Goal: Information Seeking & Learning: Learn about a topic

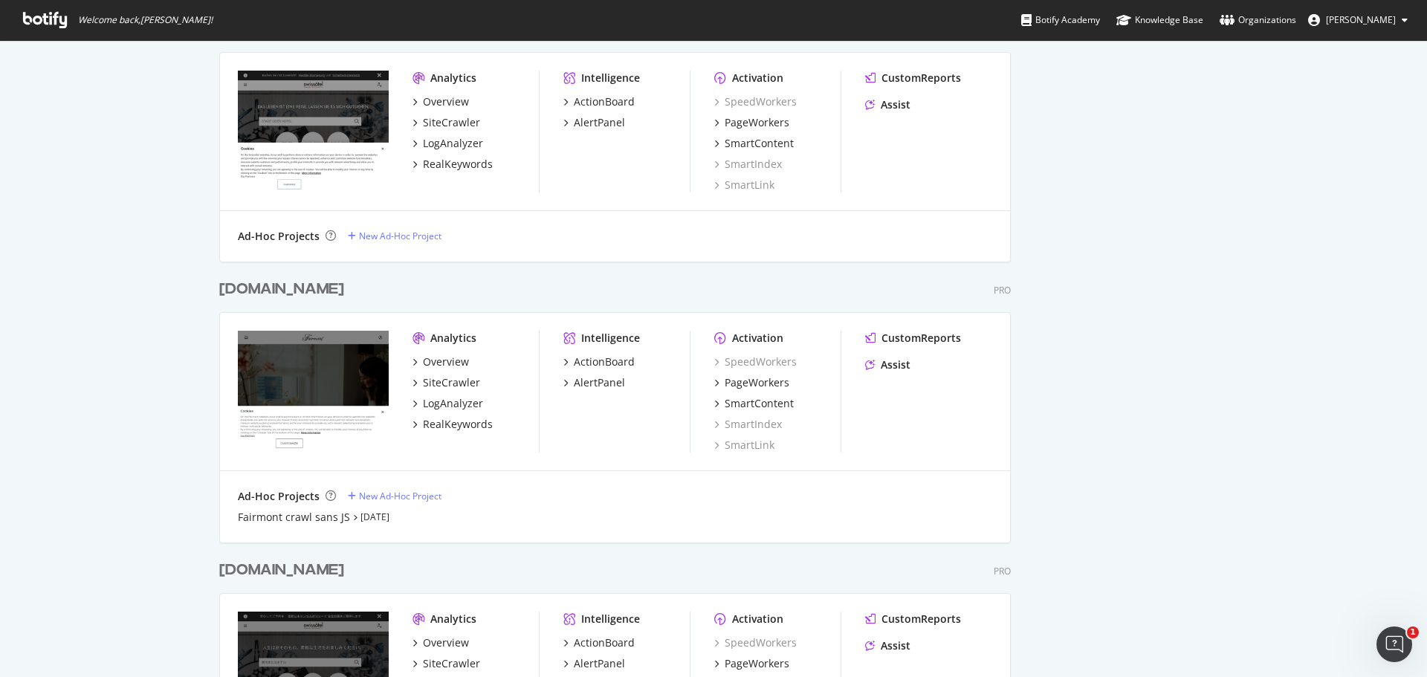
scroll to position [1486, 0]
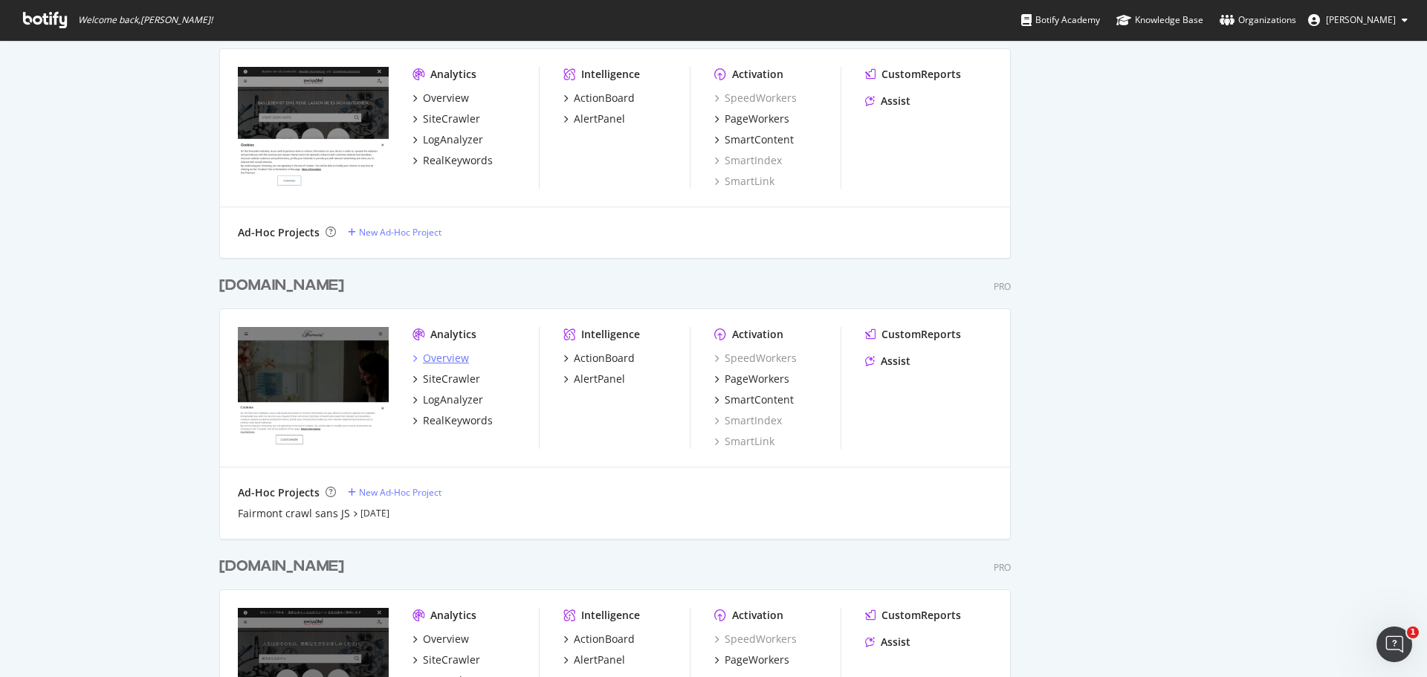
click at [444, 361] on div "Overview" at bounding box center [446, 358] width 46 height 15
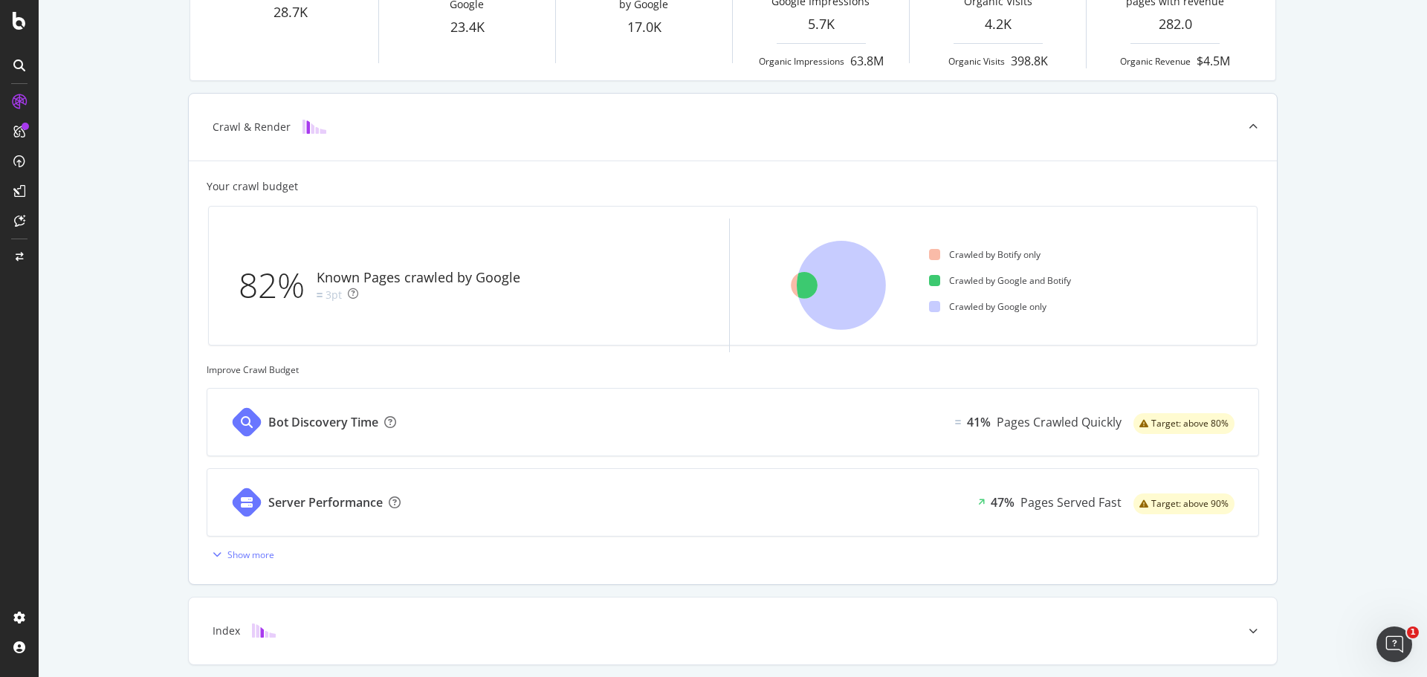
scroll to position [297, 0]
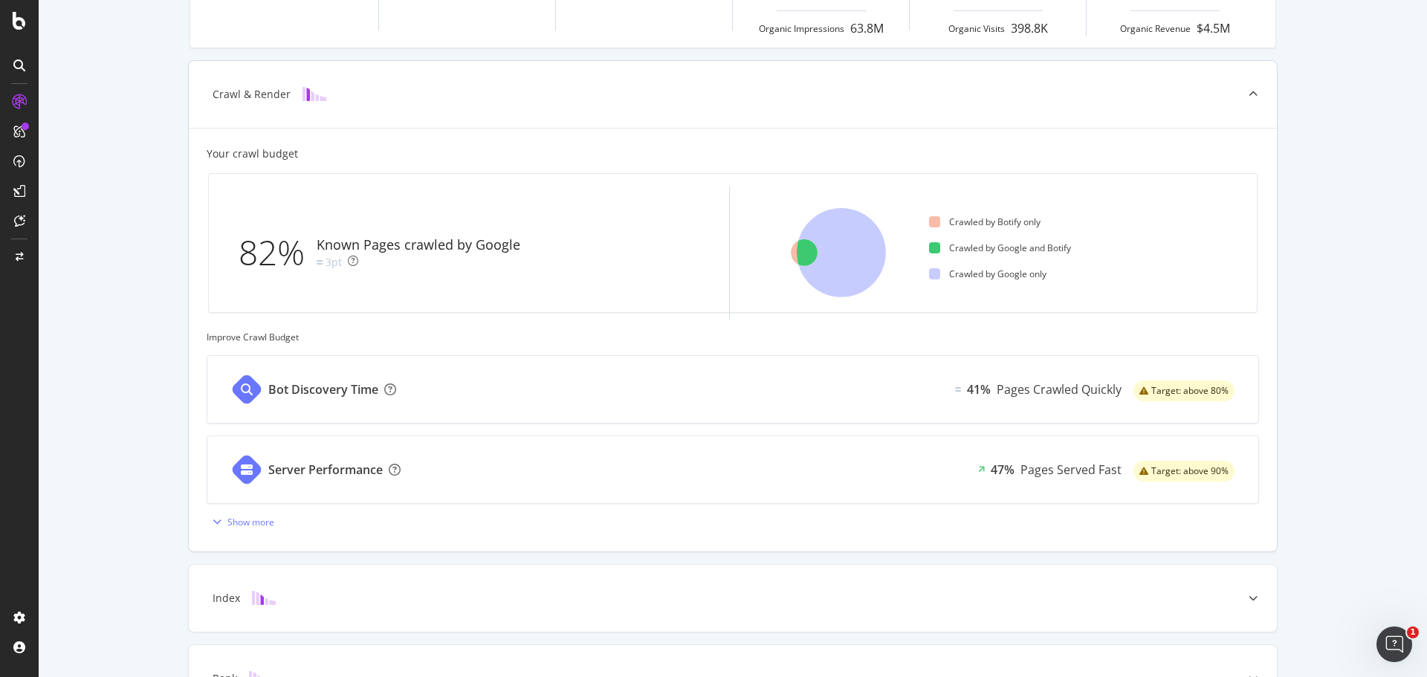
click at [316, 398] on div "Bot Discovery Time" at bounding box center [323, 389] width 110 height 17
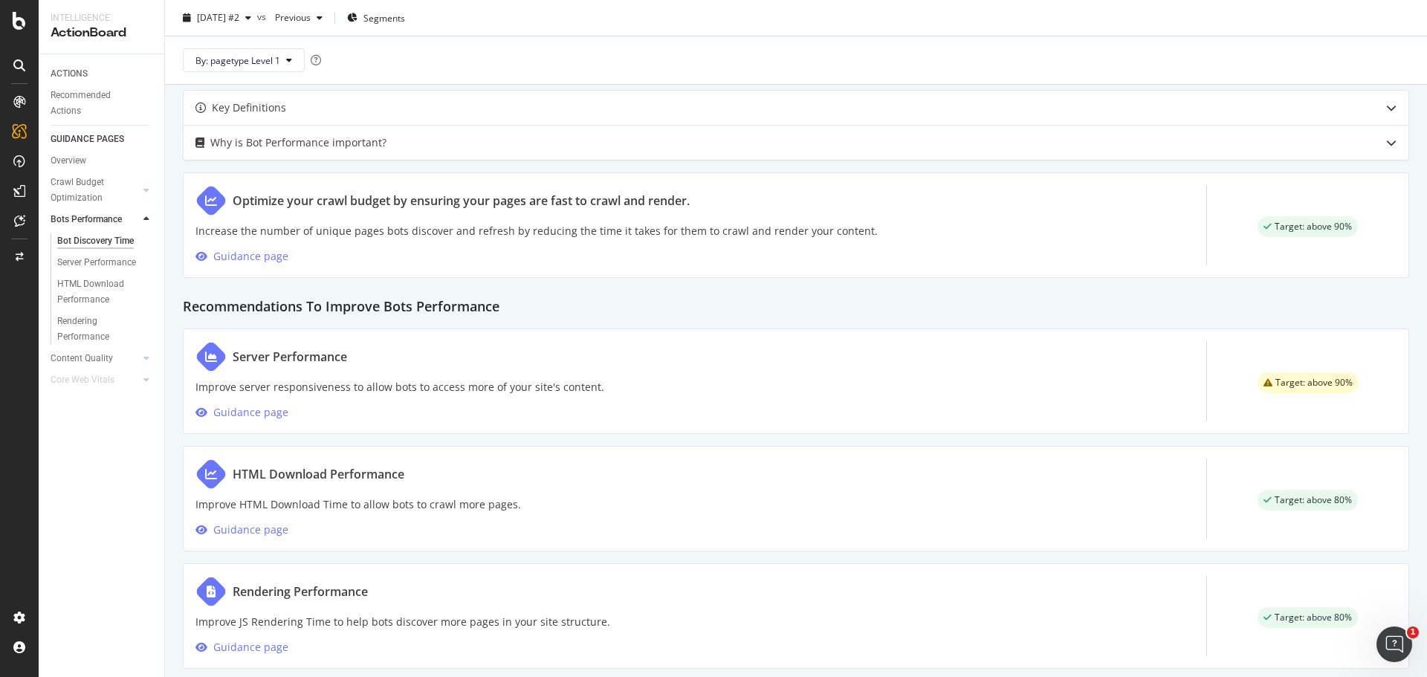
scroll to position [666, 0]
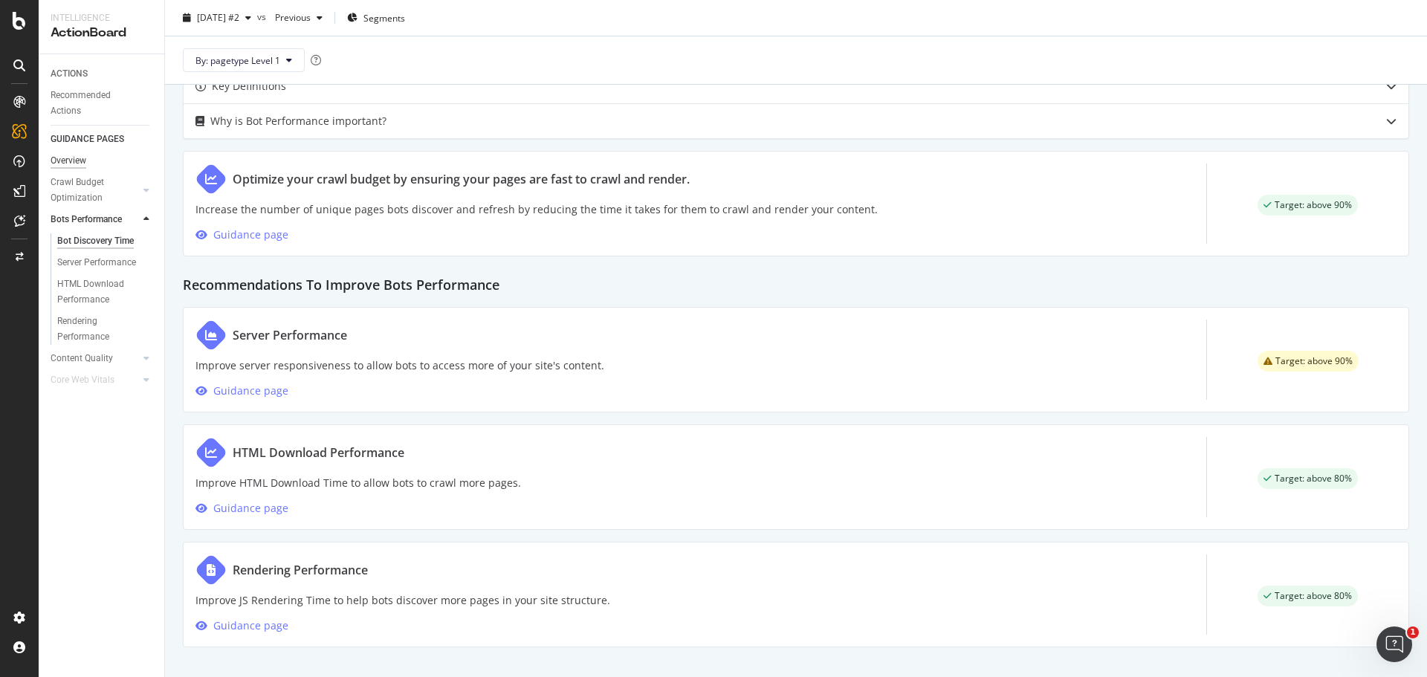
click at [79, 156] on div "Overview" at bounding box center [69, 161] width 36 height 16
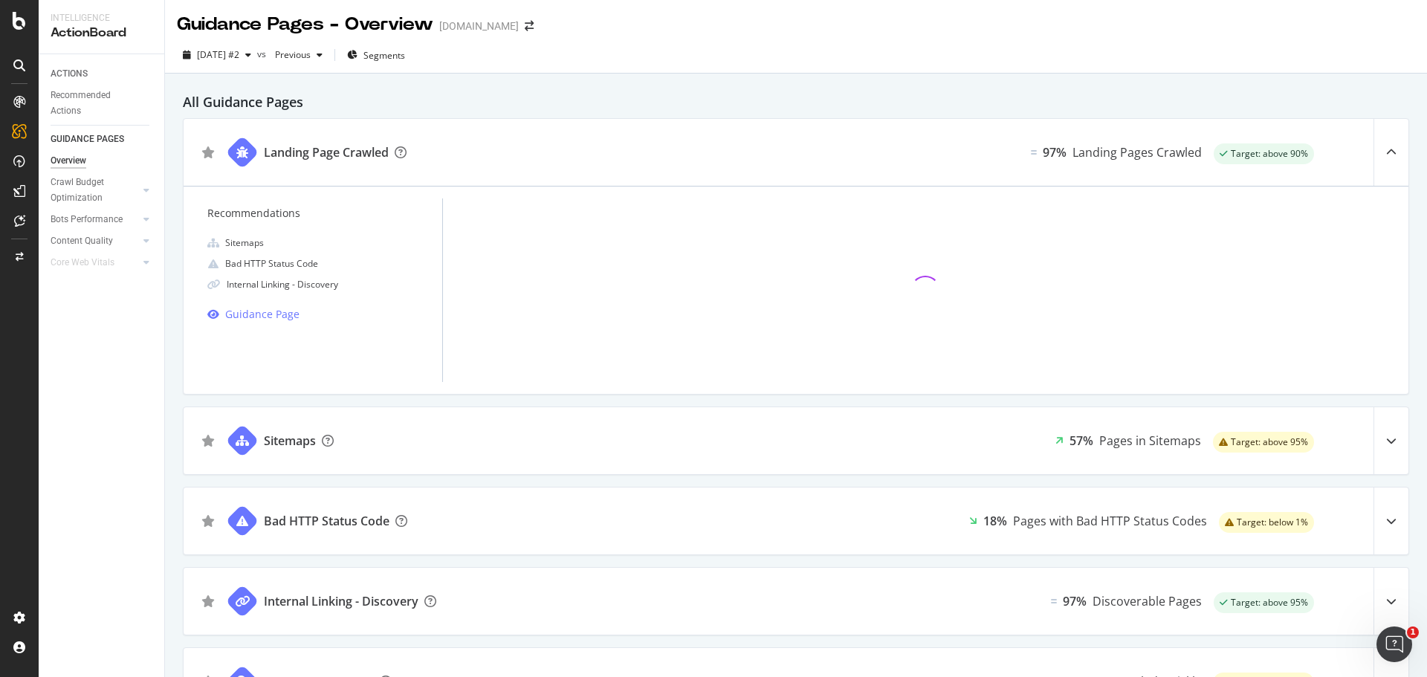
click at [1373, 456] on div at bounding box center [1390, 440] width 35 height 67
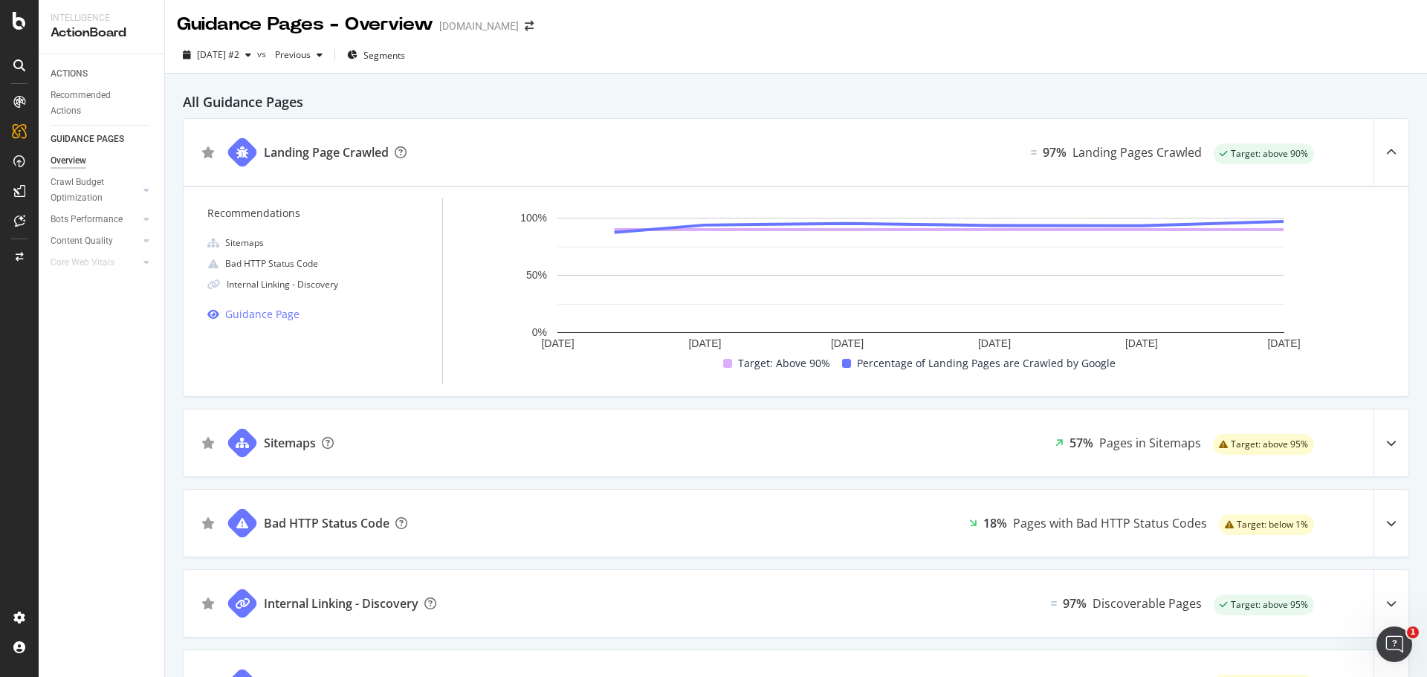
click at [1386, 444] on icon at bounding box center [1391, 443] width 10 height 10
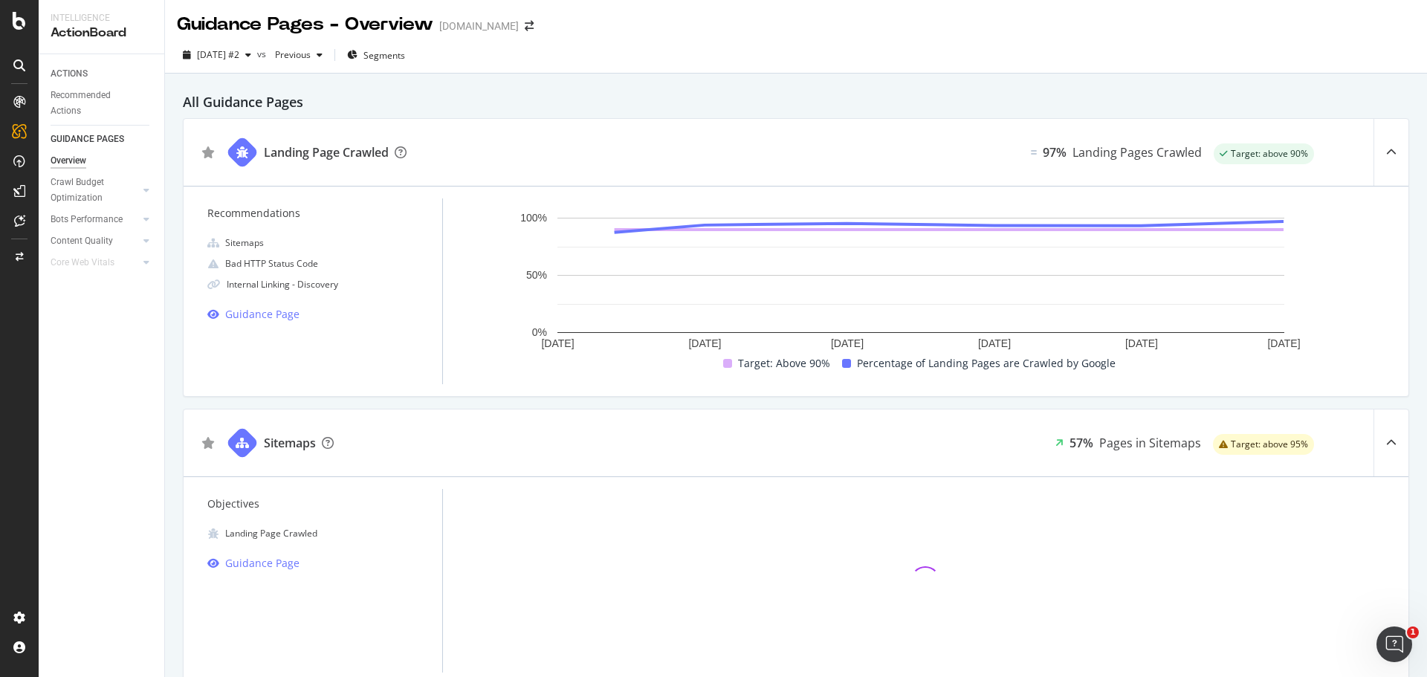
scroll to position [372, 0]
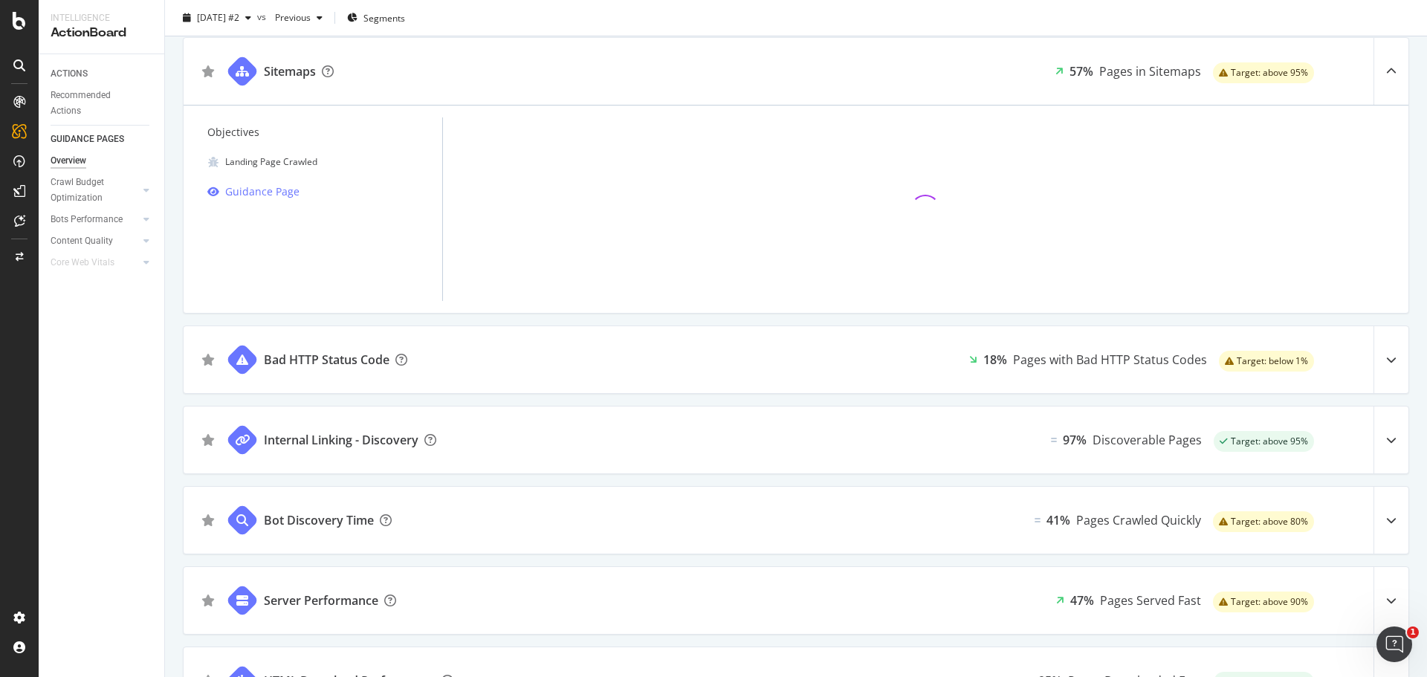
click at [1386, 360] on icon at bounding box center [1391, 360] width 10 height 10
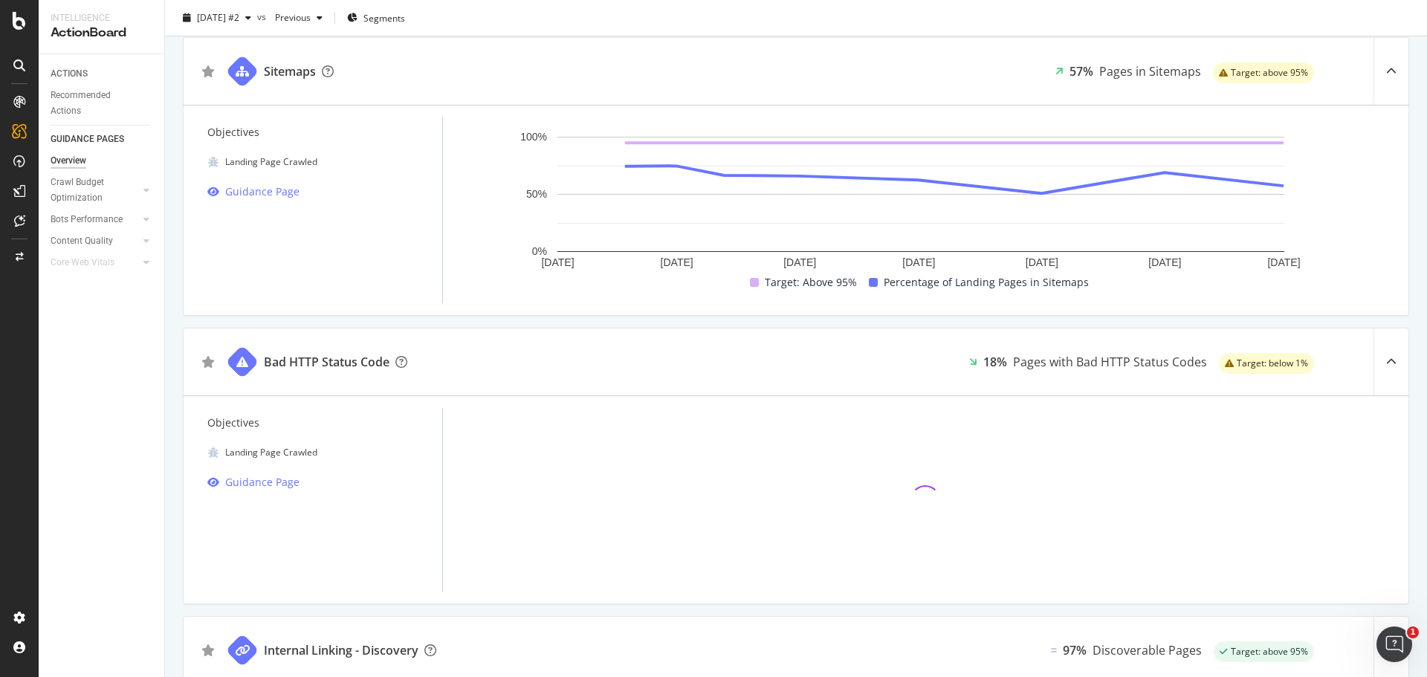
click at [1386, 360] on icon at bounding box center [1391, 362] width 10 height 10
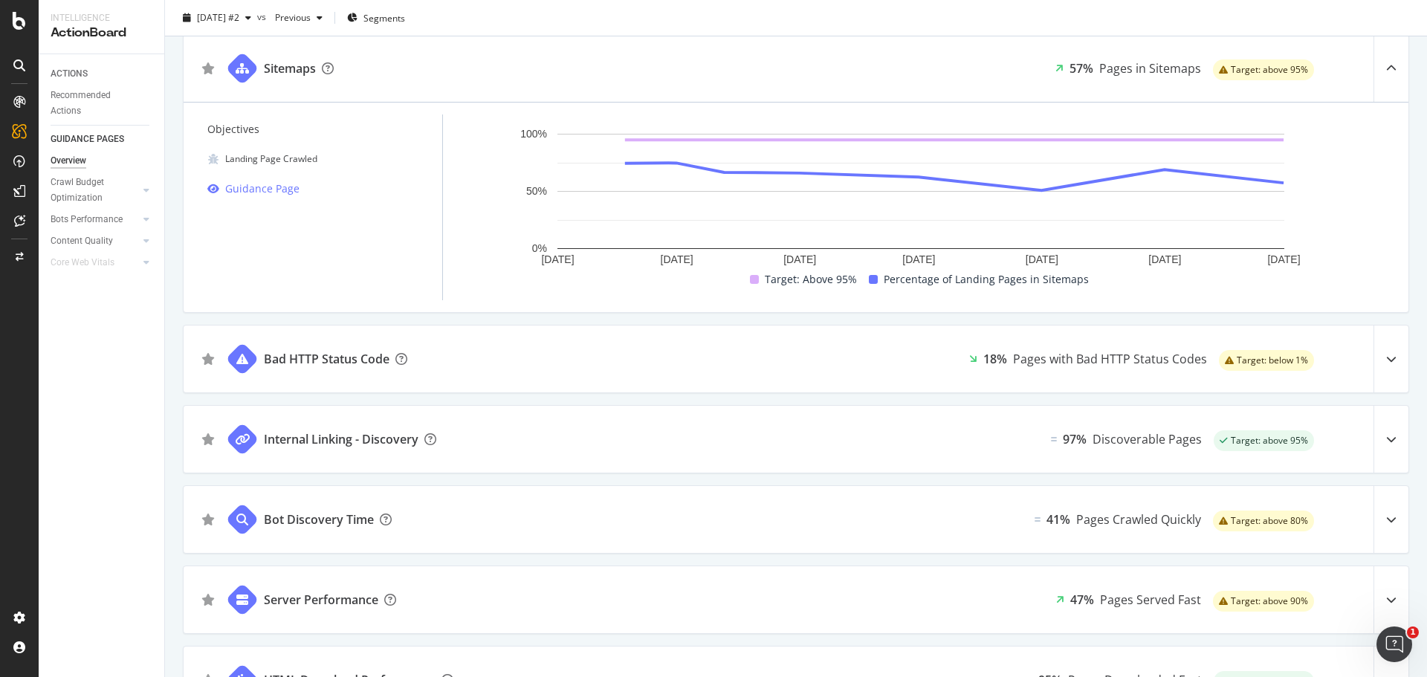
scroll to position [149, 0]
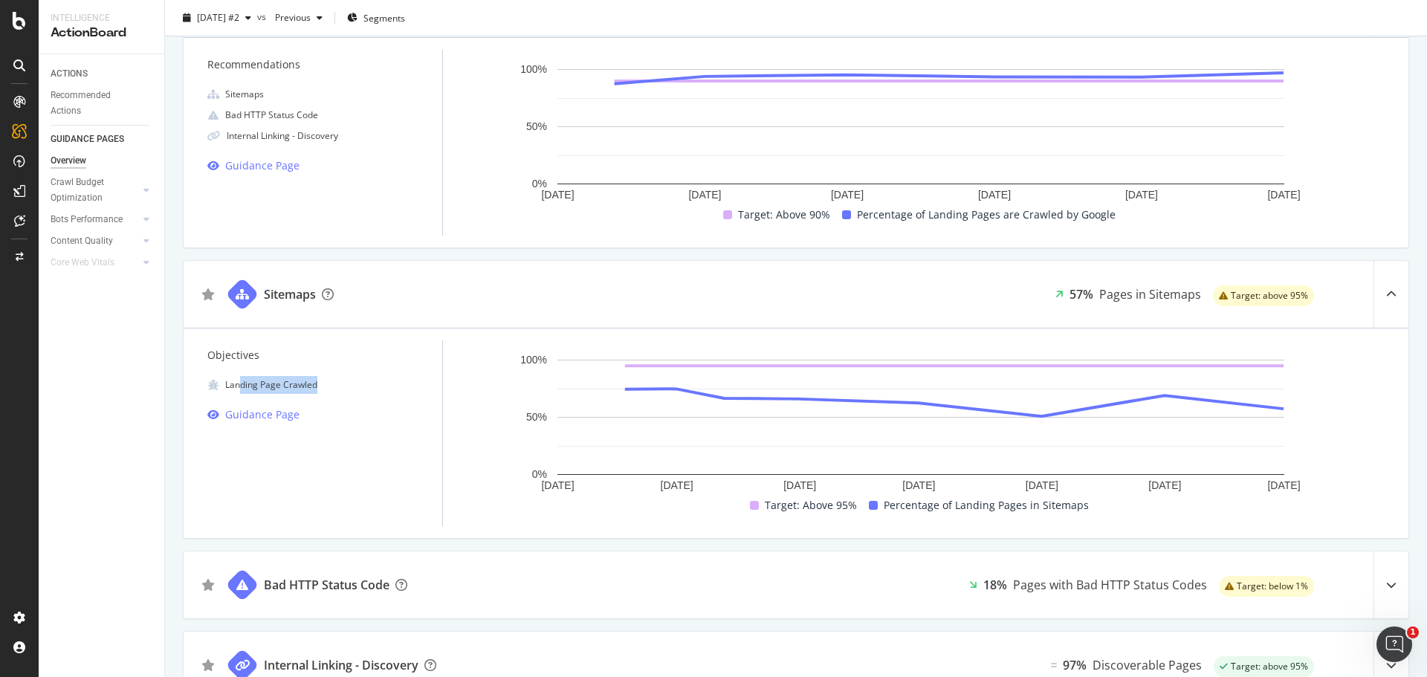
drag, startPoint x: 352, startPoint y: 371, endPoint x: 225, endPoint y: 371, distance: 126.3
click at [239, 371] on div "Objectives Landing Page Crawled Guidance Page" at bounding box center [325, 433] width 236 height 186
click at [349, 339] on div "Objectives Landing Page Crawled Guidance Page [DATE] [DATE] [DATE] [DATE] [DATE…" at bounding box center [796, 433] width 1225 height 210
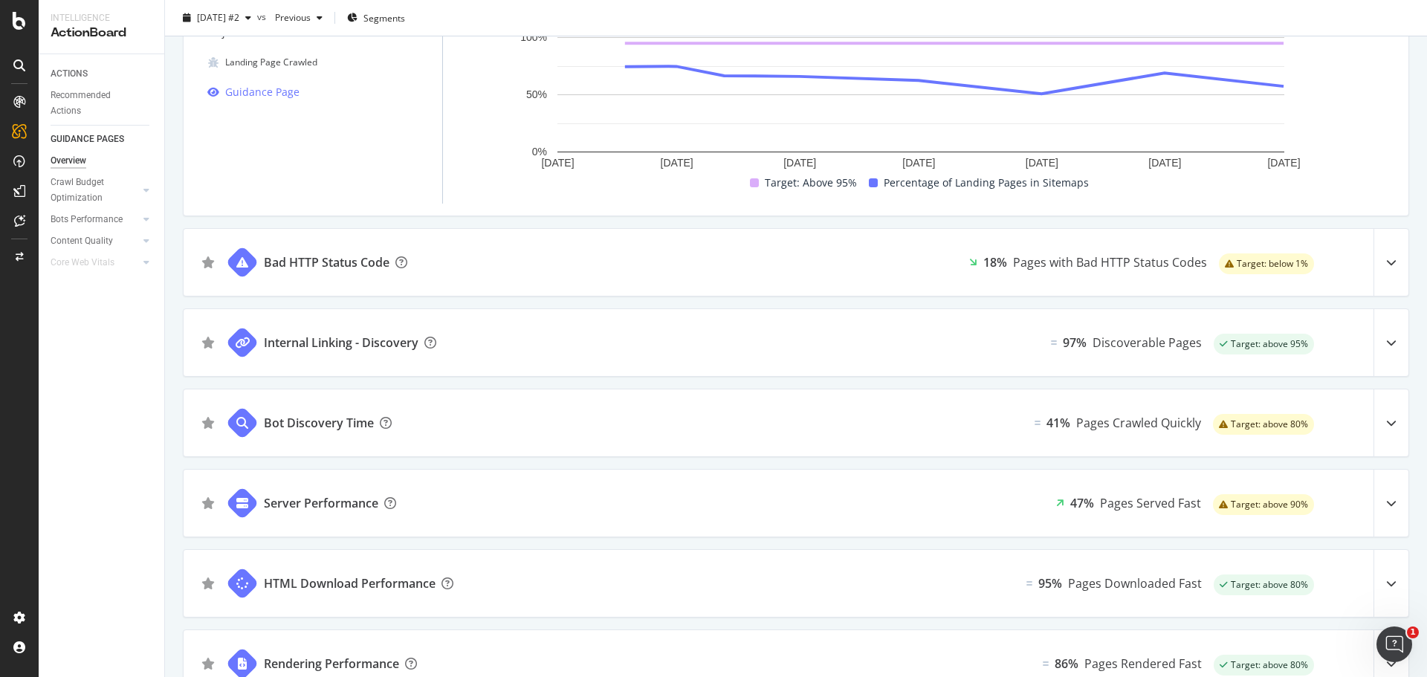
scroll to position [174, 0]
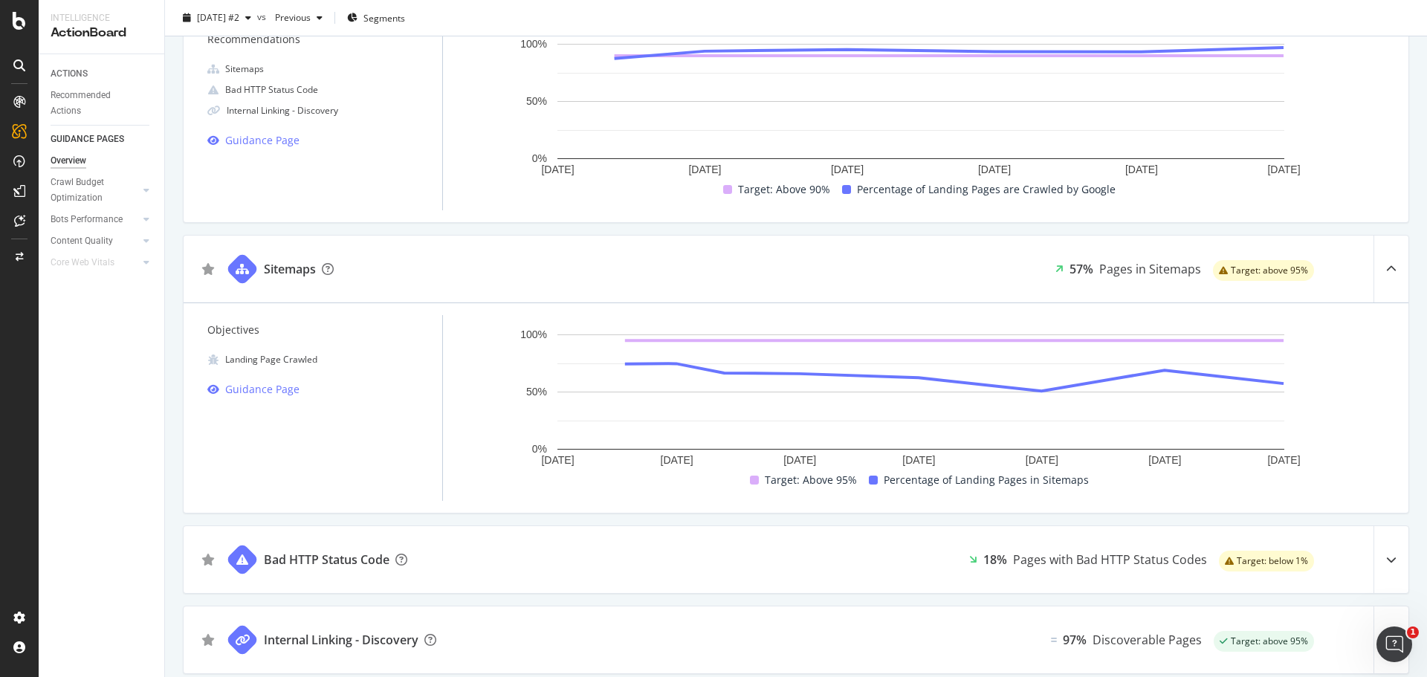
drag, startPoint x: 83, startPoint y: 193, endPoint x: 164, endPoint y: 222, distance: 85.3
click at [83, 193] on div "Crawl Budget Optimization" at bounding box center [90, 190] width 78 height 31
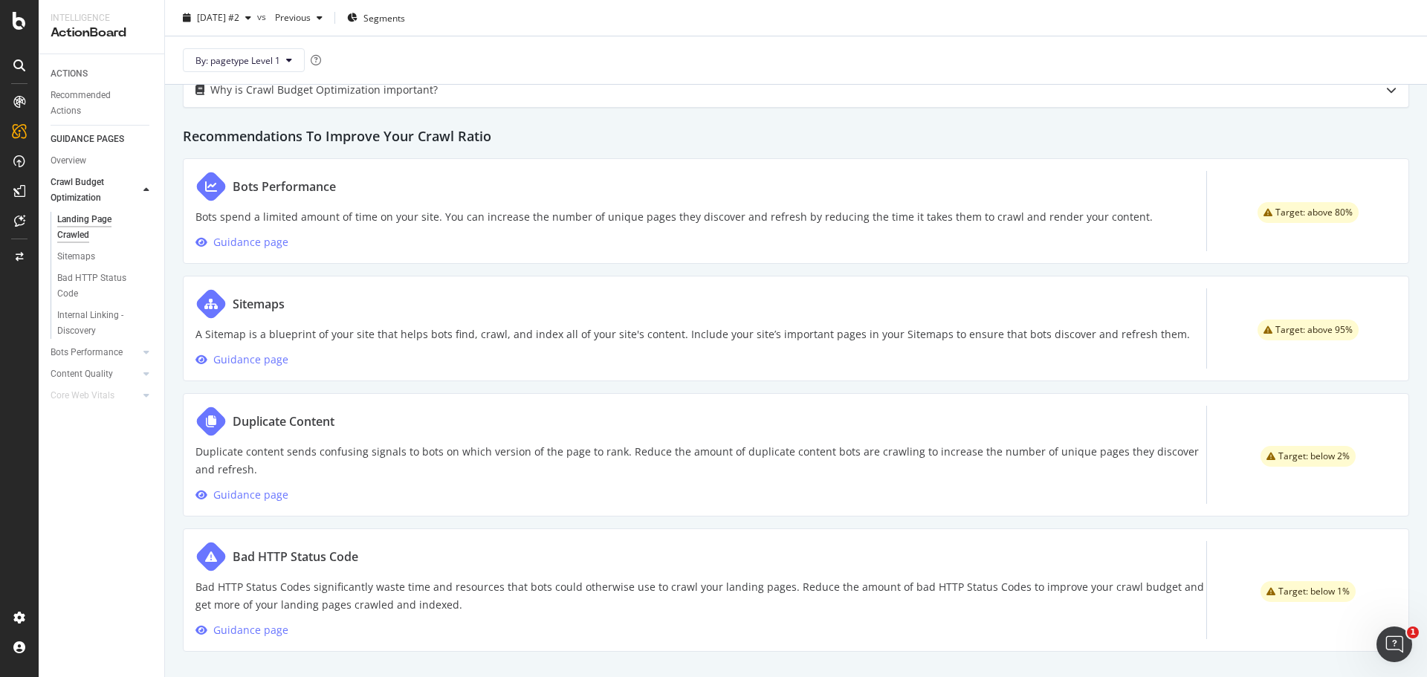
scroll to position [687, 0]
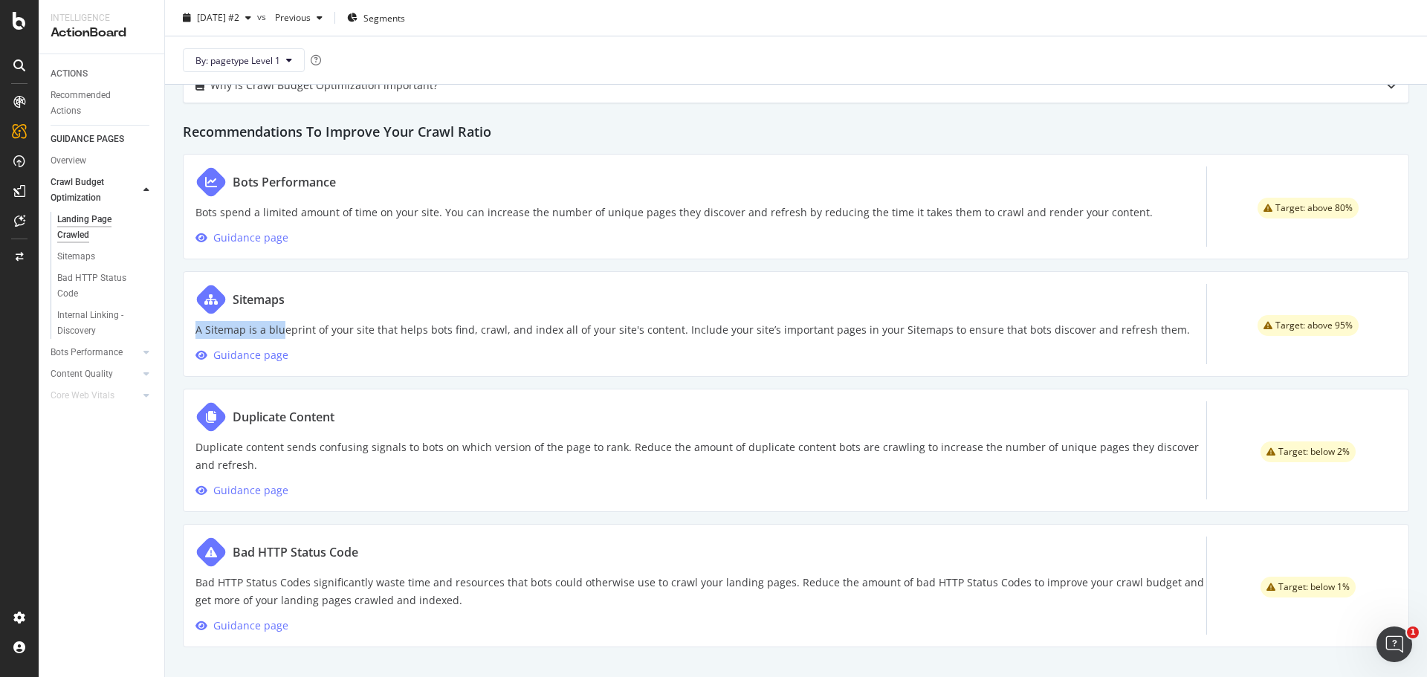
drag, startPoint x: 282, startPoint y: 323, endPoint x: 916, endPoint y: 312, distance: 634.0
click at [916, 312] on div "Sitemaps A Sitemap is a blueprint of your site that helps bots find, crawl, and…" at bounding box center [692, 324] width 994 height 80
click at [945, 355] on div "Sitemaps A Sitemap is a blueprint of your site that helps bots find, crawl, and…" at bounding box center [692, 324] width 994 height 80
click at [682, 358] on div "Sitemaps A Sitemap is a blueprint of your site that helps bots find, crawl, and…" at bounding box center [692, 324] width 994 height 80
